Goal: Task Accomplishment & Management: Manage account settings

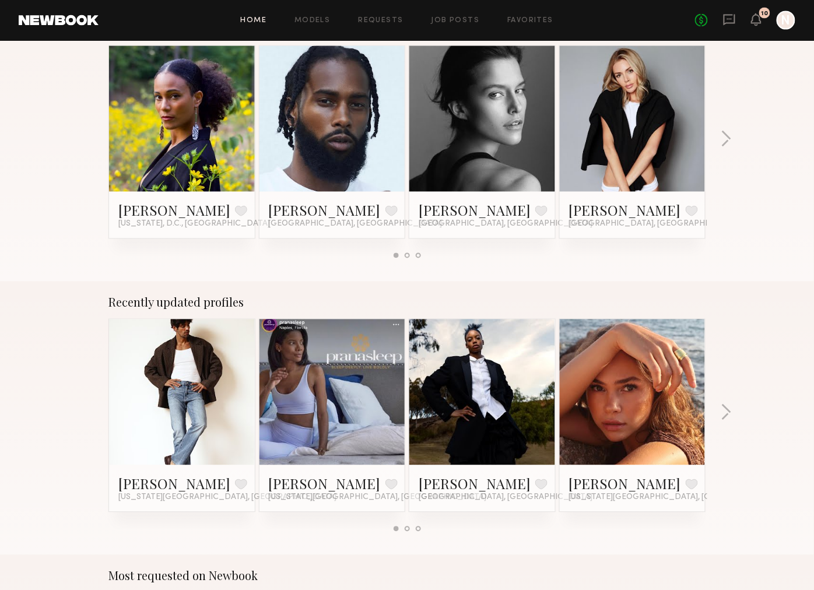
scroll to position [507, 0]
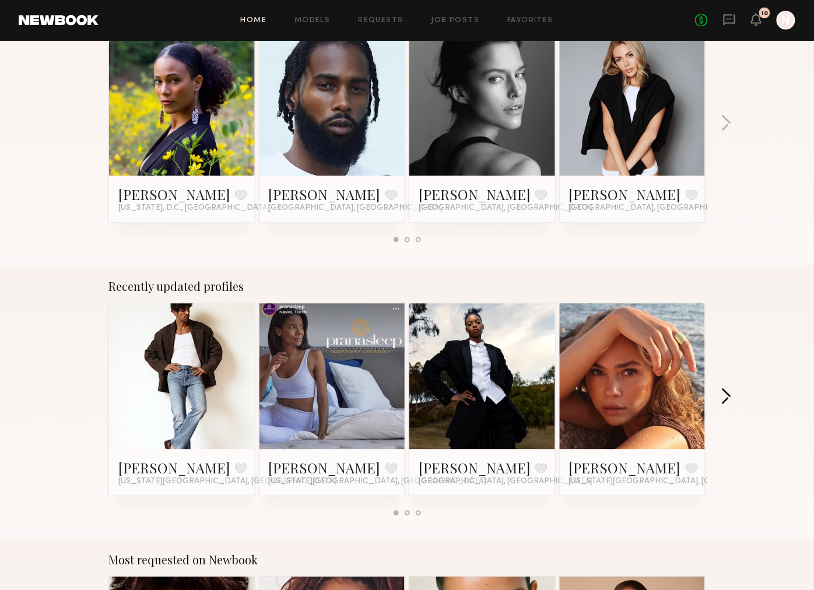
click at [729, 394] on button "button" at bounding box center [726, 397] width 11 height 19
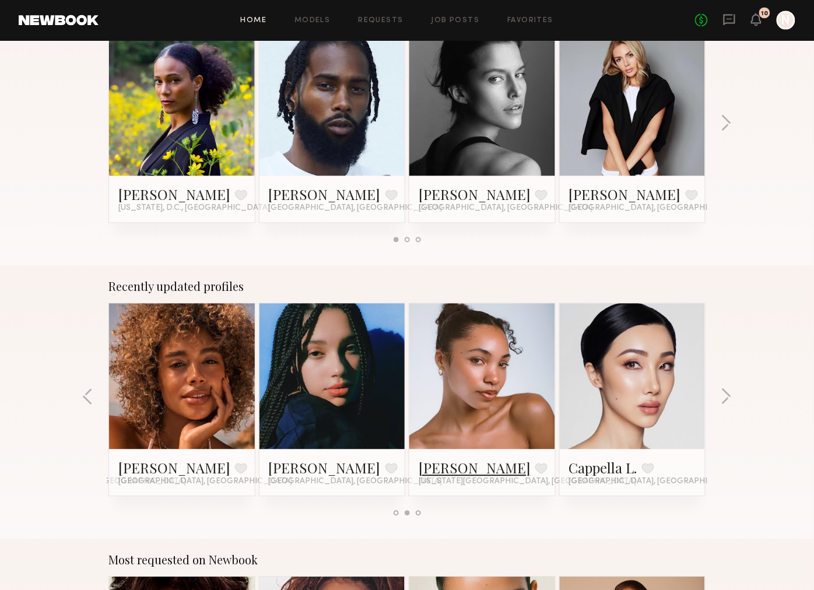
click at [450, 468] on link "[PERSON_NAME]" at bounding box center [475, 468] width 112 height 19
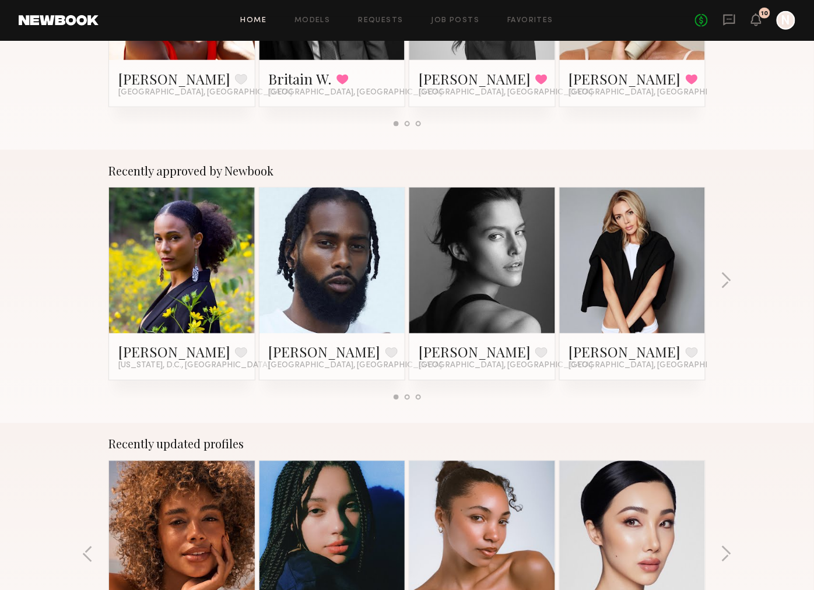
scroll to position [0, 0]
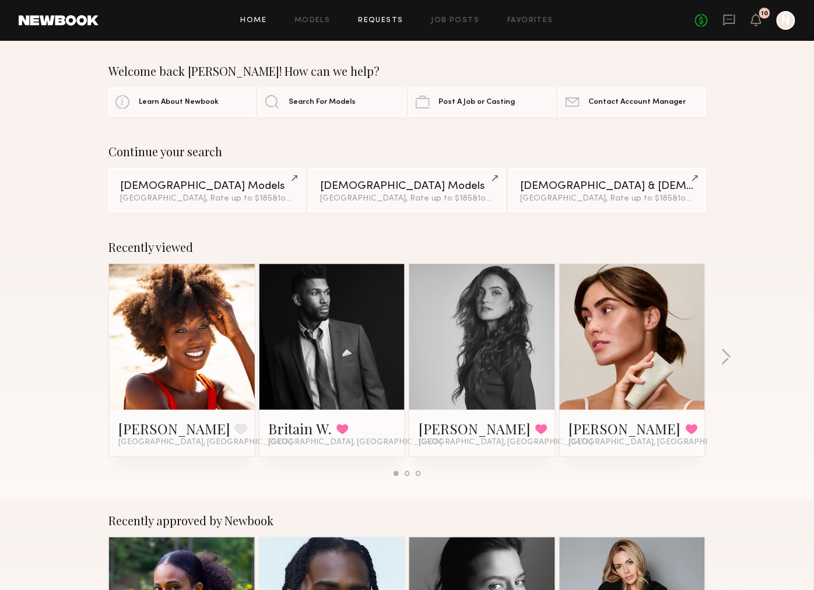
click at [394, 19] on link "Requests" at bounding box center [381, 21] width 45 height 8
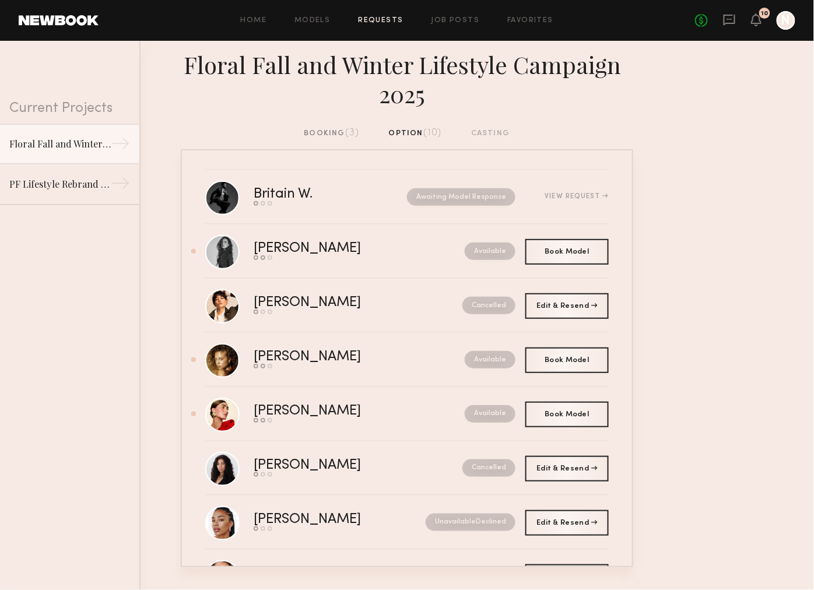
click at [320, 129] on div "booking (3)" at bounding box center [331, 133] width 55 height 13
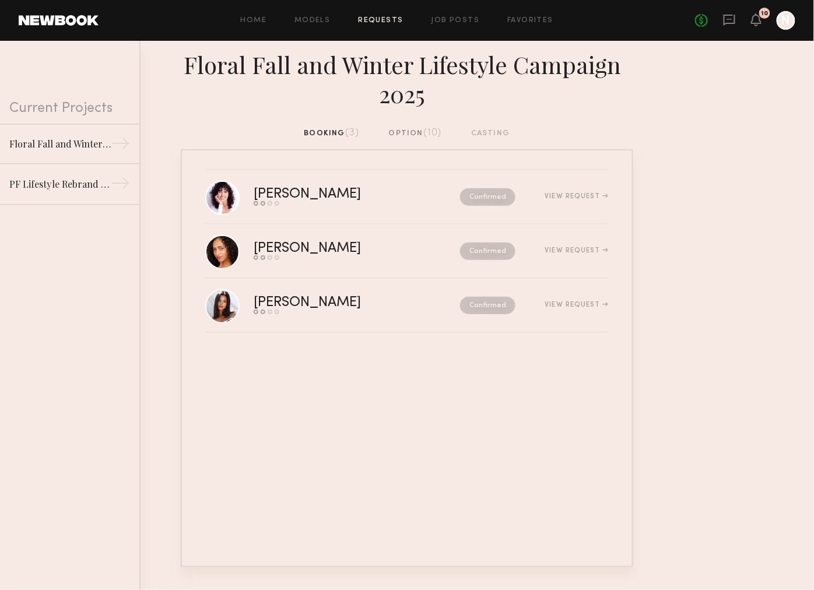
click at [406, 129] on div "option (10)" at bounding box center [415, 133] width 53 height 13
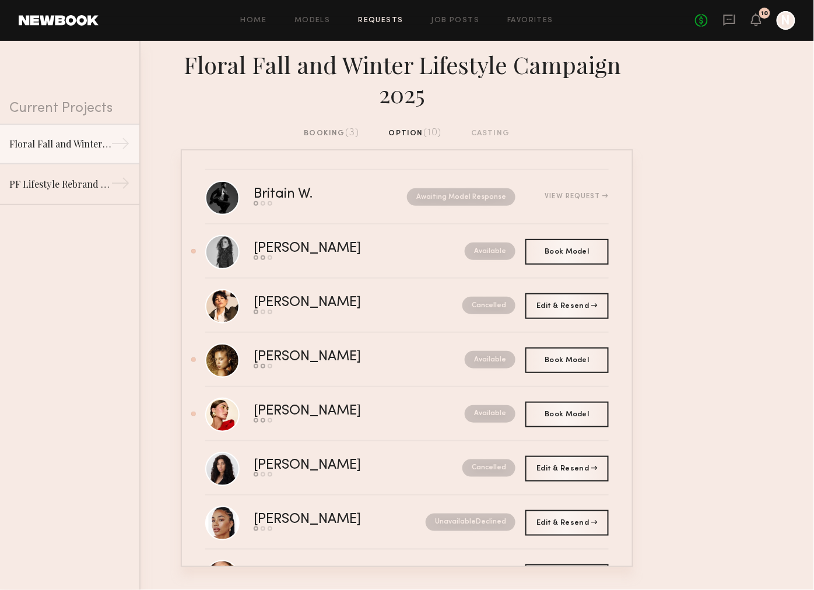
click at [330, 130] on div "booking (3)" at bounding box center [331, 133] width 55 height 13
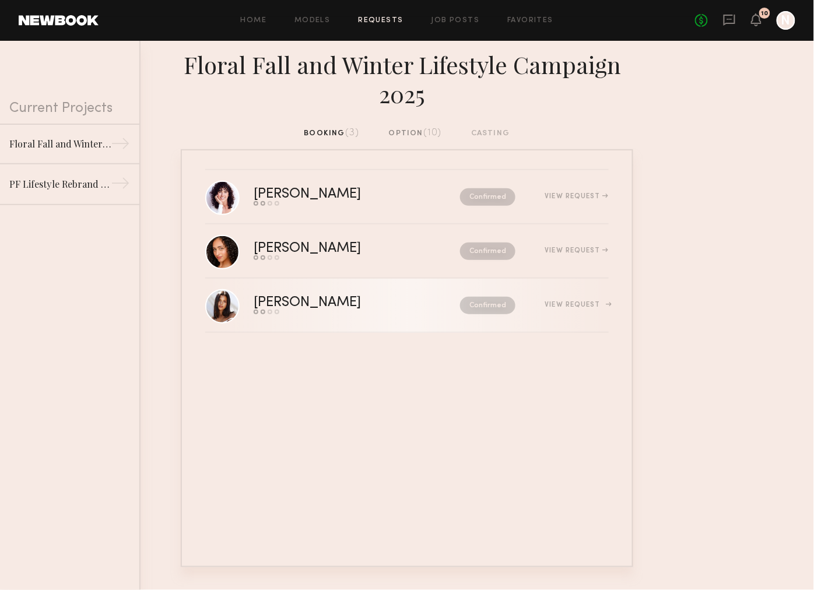
click at [355, 311] on div "Send request Model response Review hours worked Pay model" at bounding box center [332, 312] width 157 height 5
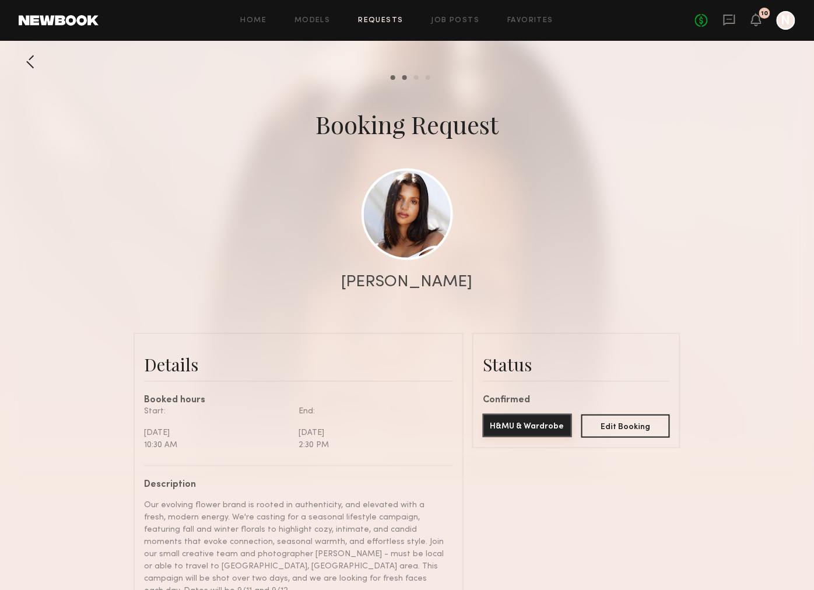
click at [524, 433] on button "H&MU & Wardrobe" at bounding box center [527, 425] width 89 height 23
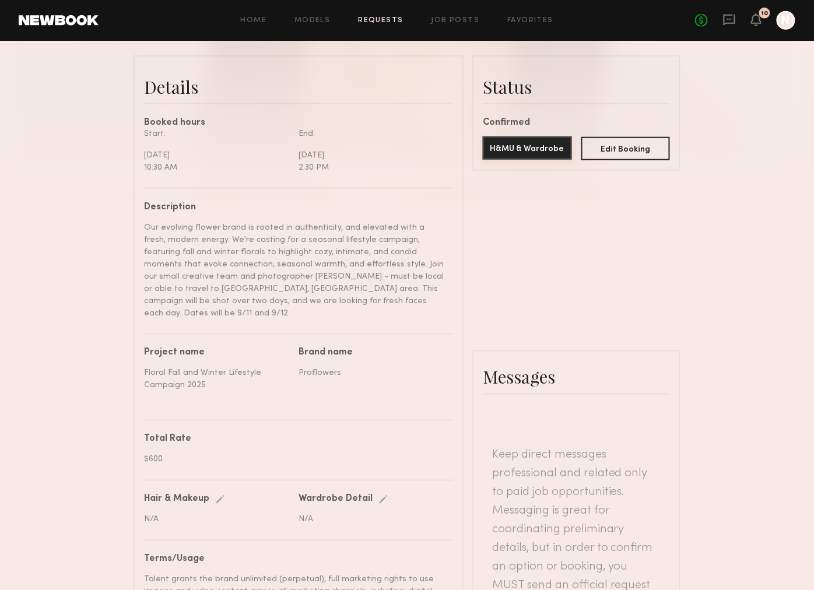
scroll to position [219, 0]
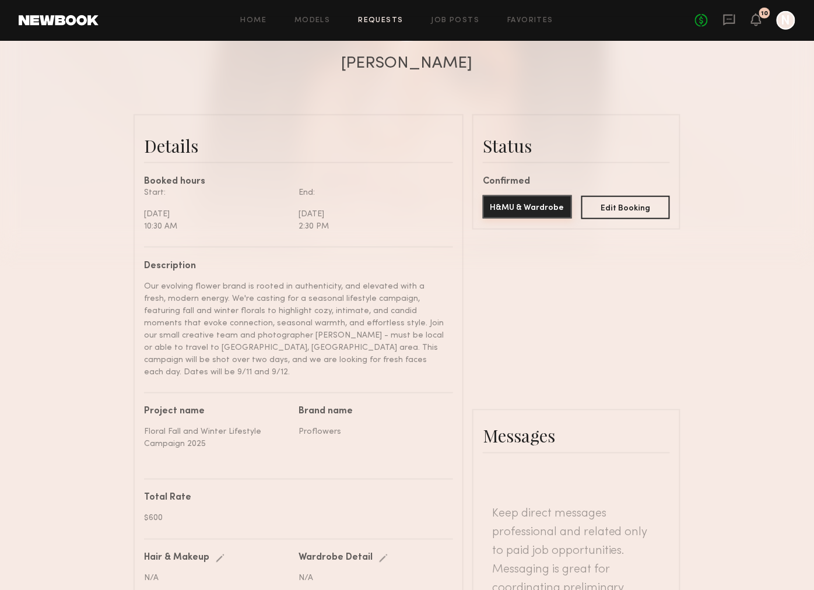
click at [538, 204] on button "H&MU & Wardrobe" at bounding box center [527, 206] width 89 height 23
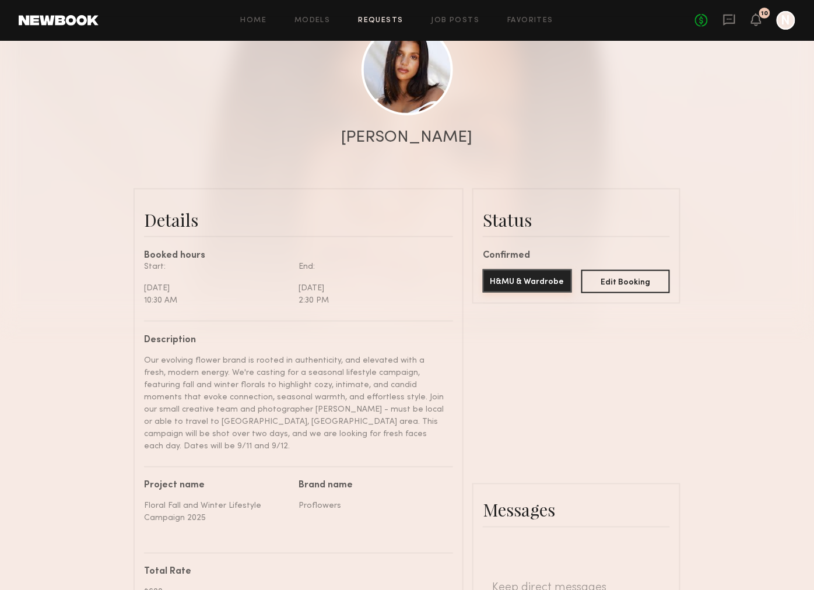
scroll to position [127, 0]
